Goal: Information Seeking & Learning: Learn about a topic

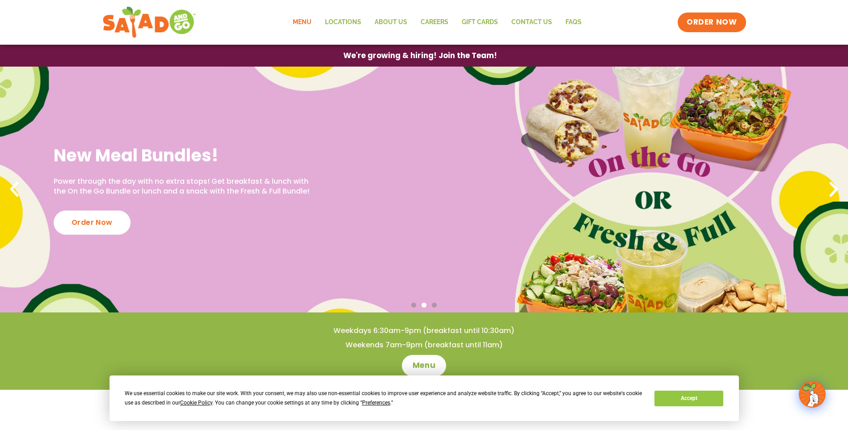
click at [311, 18] on link "Menu" at bounding box center [302, 22] width 32 height 21
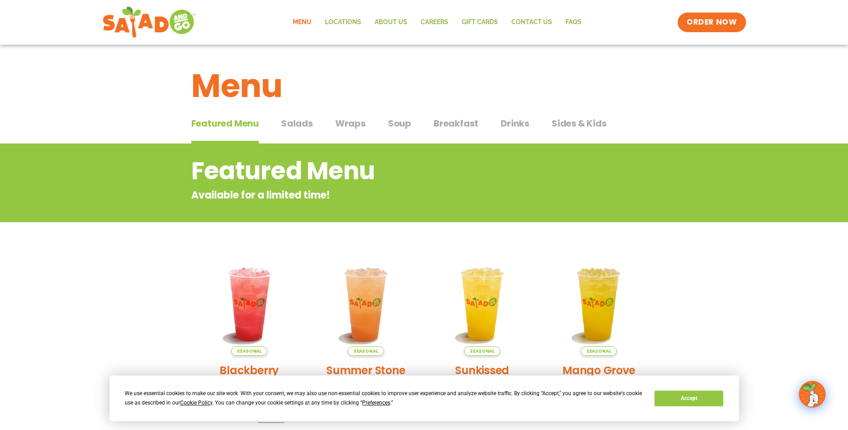
click at [446, 126] on span "Breakfast" at bounding box center [456, 123] width 45 height 13
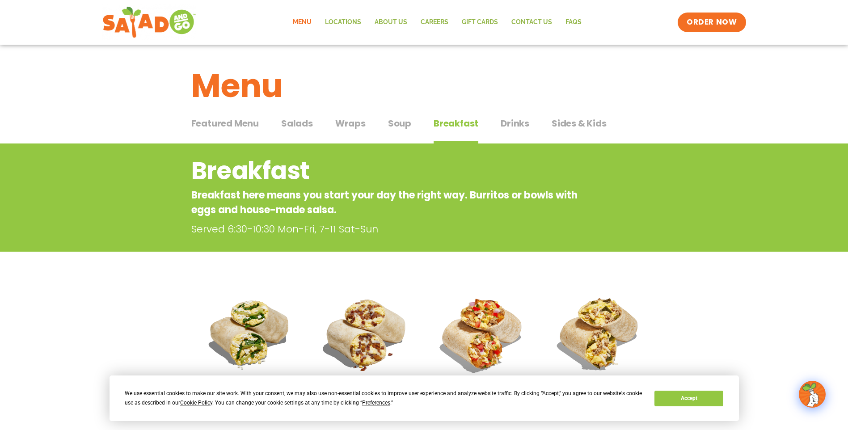
click at [398, 128] on span "Soup" at bounding box center [399, 123] width 23 height 13
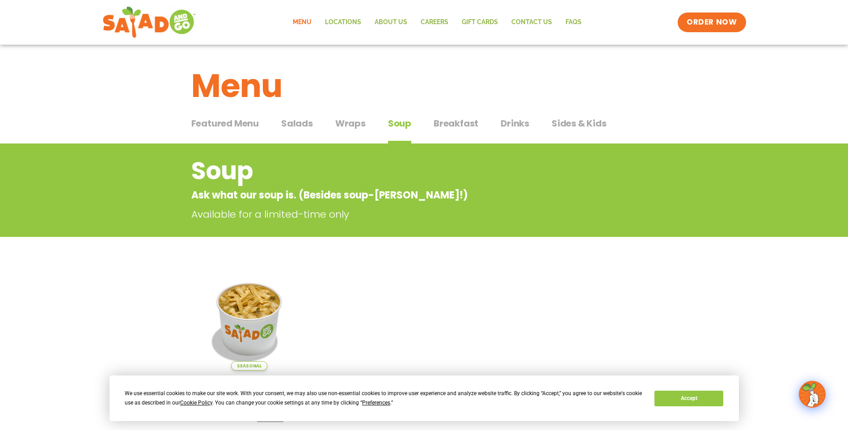
click at [349, 121] on span "Wraps" at bounding box center [350, 123] width 30 height 13
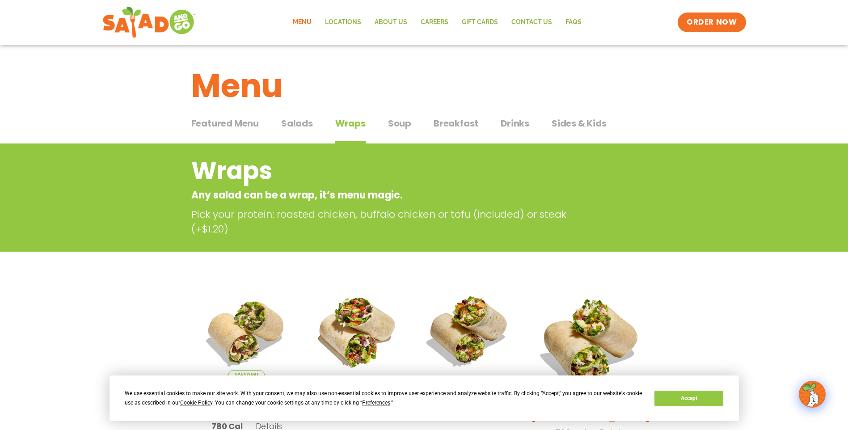
click at [238, 124] on span "Featured Menu" at bounding box center [225, 123] width 68 height 13
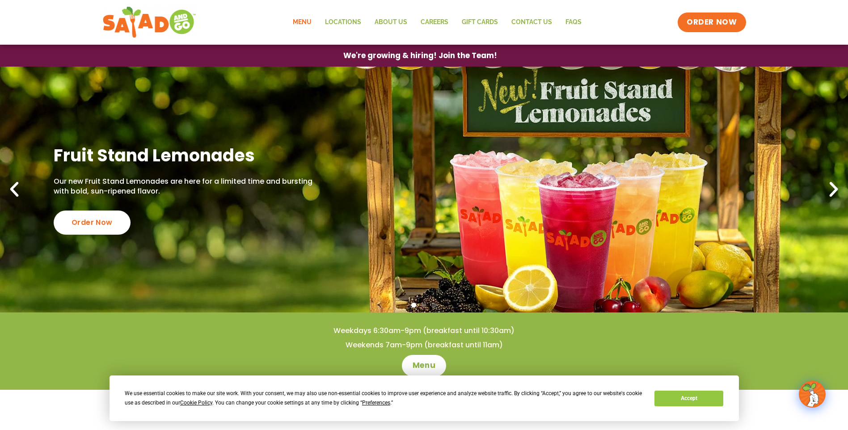
click at [308, 21] on link "Menu" at bounding box center [302, 22] width 32 height 21
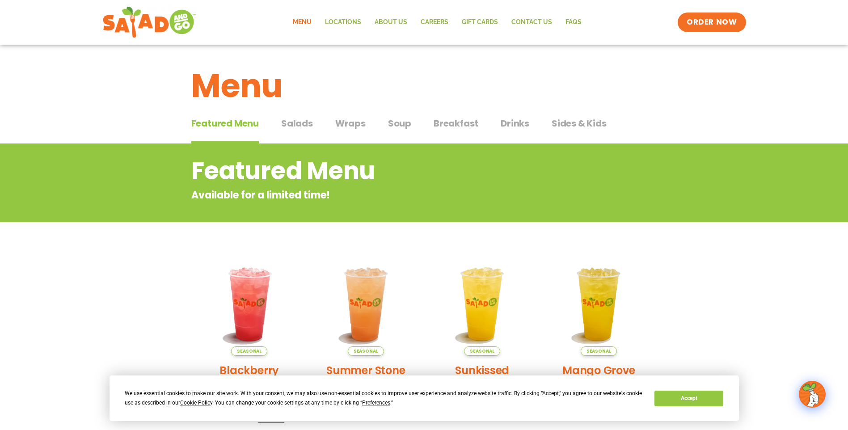
click at [393, 124] on span "Soup" at bounding box center [399, 123] width 23 height 13
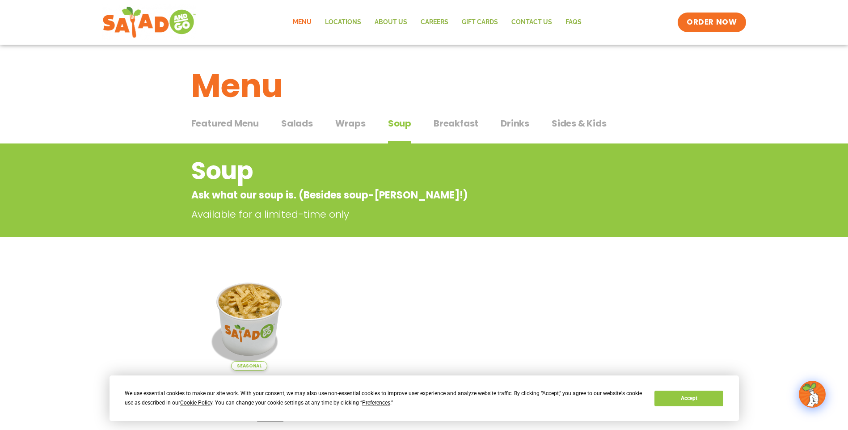
click at [359, 127] on span "Wraps" at bounding box center [350, 123] width 30 height 13
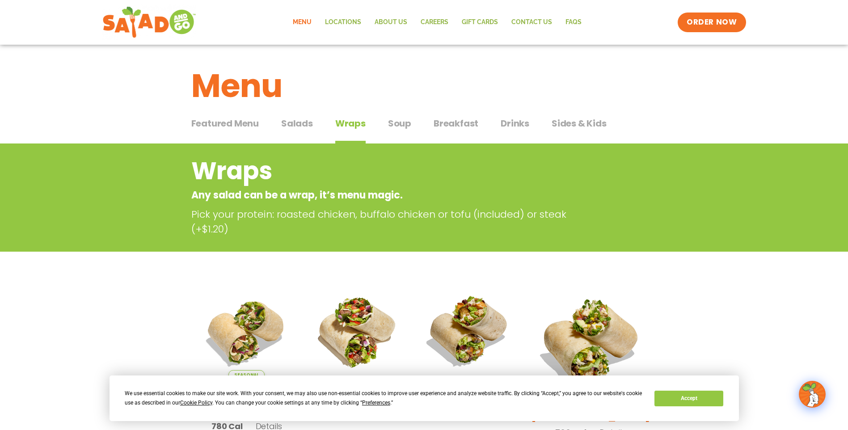
click at [286, 126] on span "Salads" at bounding box center [297, 123] width 32 height 13
